Goal: Book appointment/travel/reservation

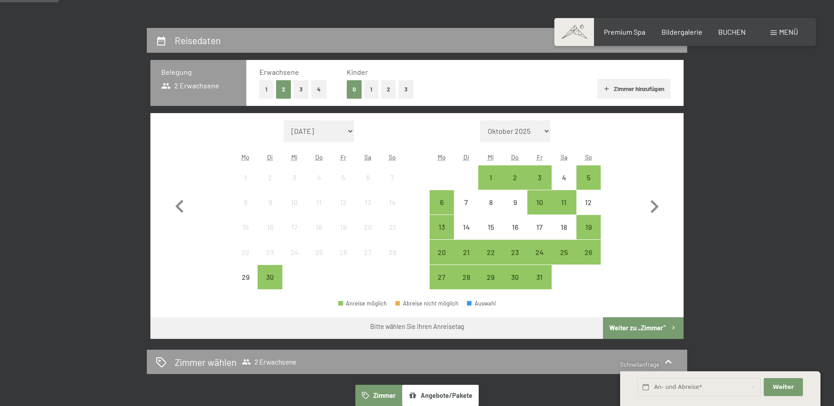
scroll to position [230, 0]
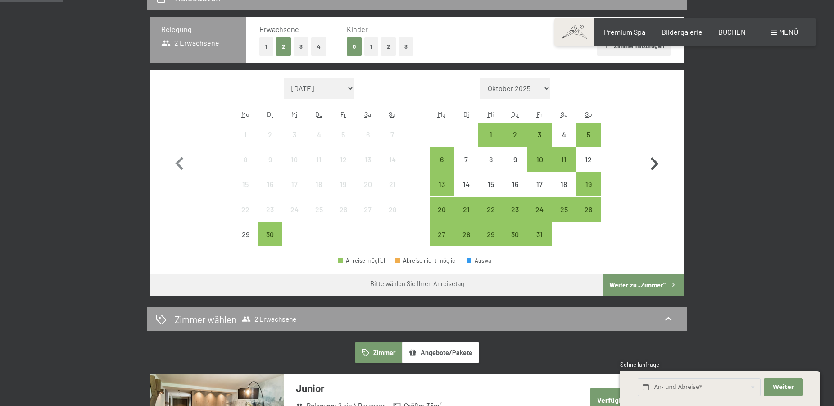
click at [660, 162] on icon "button" at bounding box center [654, 164] width 26 height 26
select select "[DATE]"
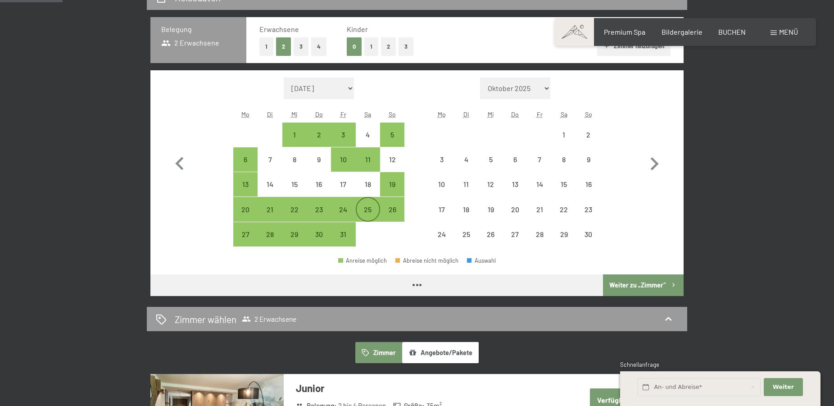
select select "[DATE]"
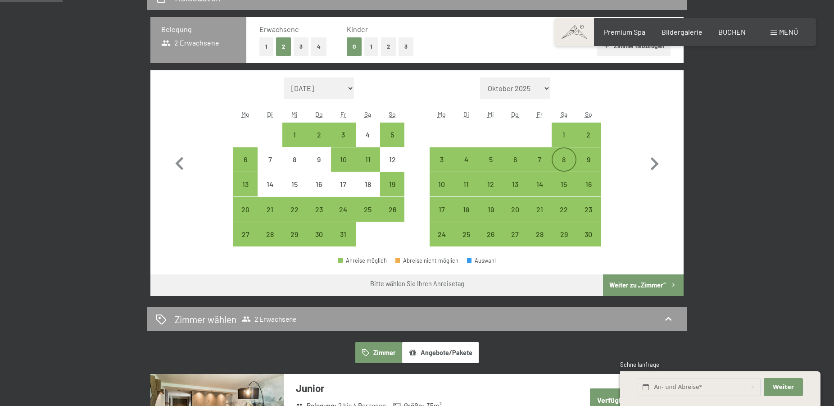
click at [563, 161] on div "8" at bounding box center [564, 167] width 23 height 23
select select "[DATE]"
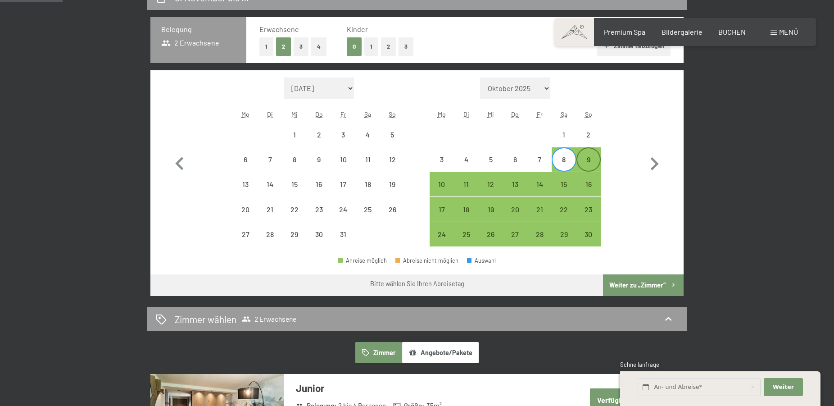
click at [585, 161] on div "9" at bounding box center [588, 167] width 23 height 23
select select "[DATE]"
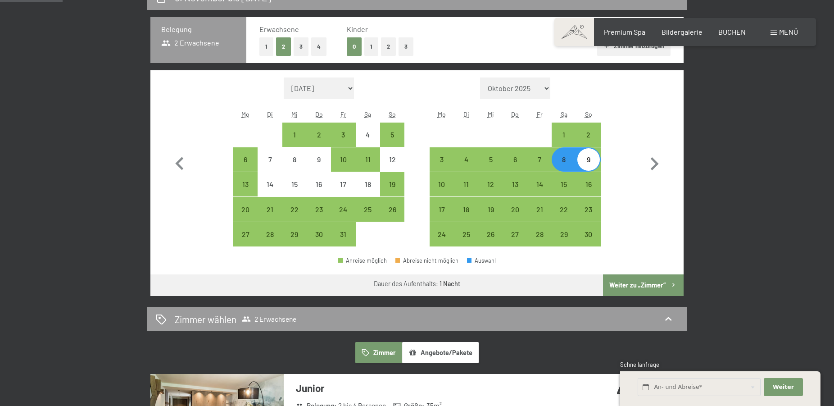
click at [629, 289] on button "Weiter zu „Zimmer“" at bounding box center [643, 285] width 81 height 22
select select "[DATE]"
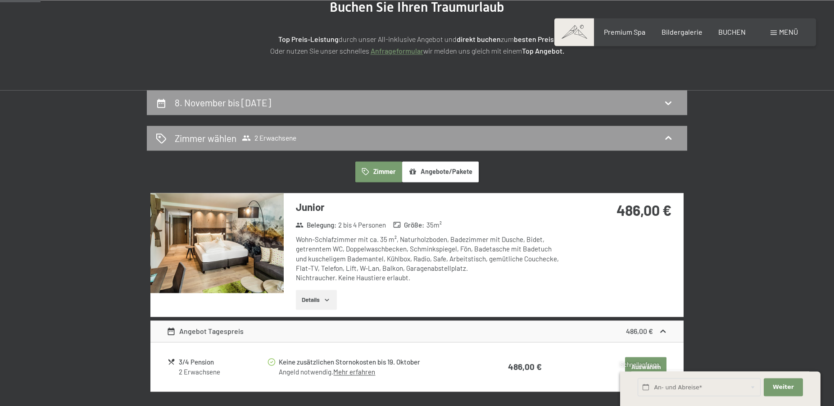
scroll to position [123, 0]
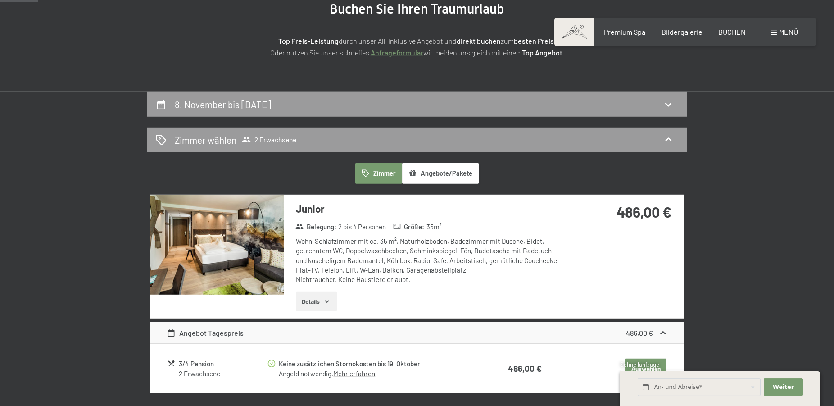
click at [442, 178] on button "Angebote/Pakete" at bounding box center [440, 173] width 77 height 21
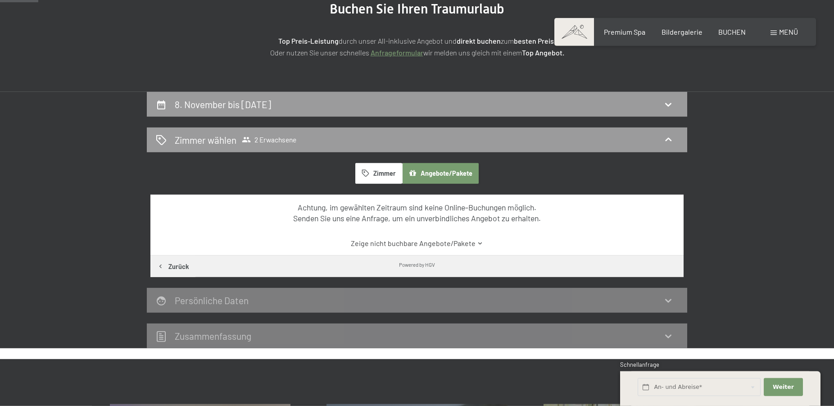
click at [381, 173] on button "Zimmer" at bounding box center [378, 173] width 47 height 21
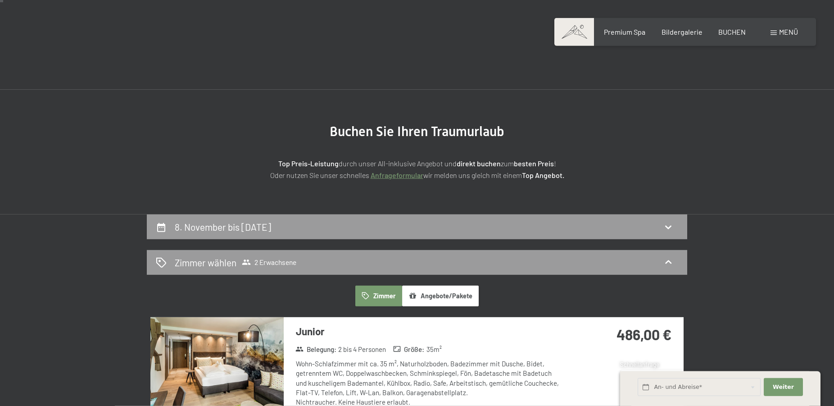
scroll to position [0, 0]
